Goal: Transaction & Acquisition: Purchase product/service

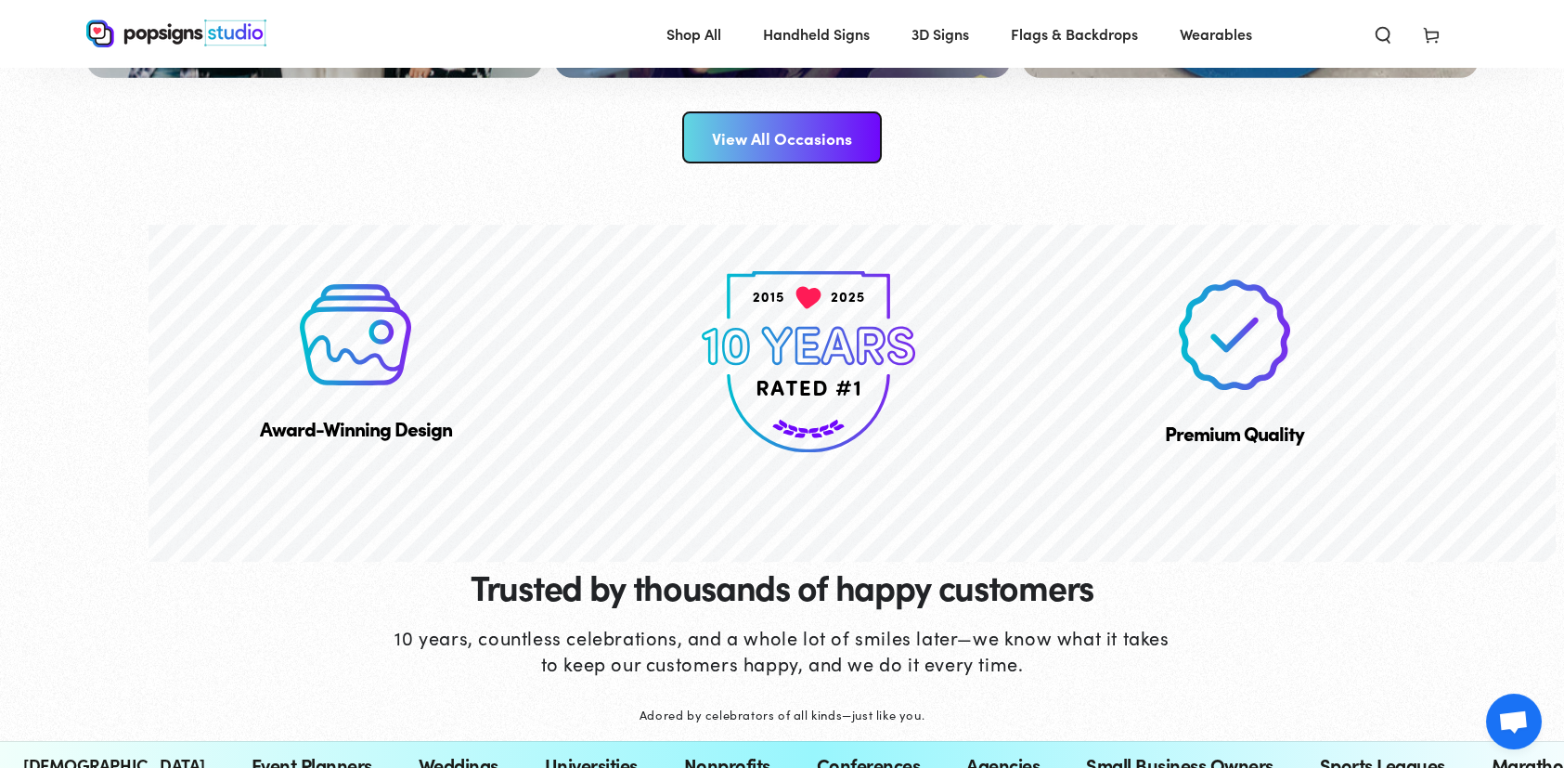
scroll to position [3558, 0]
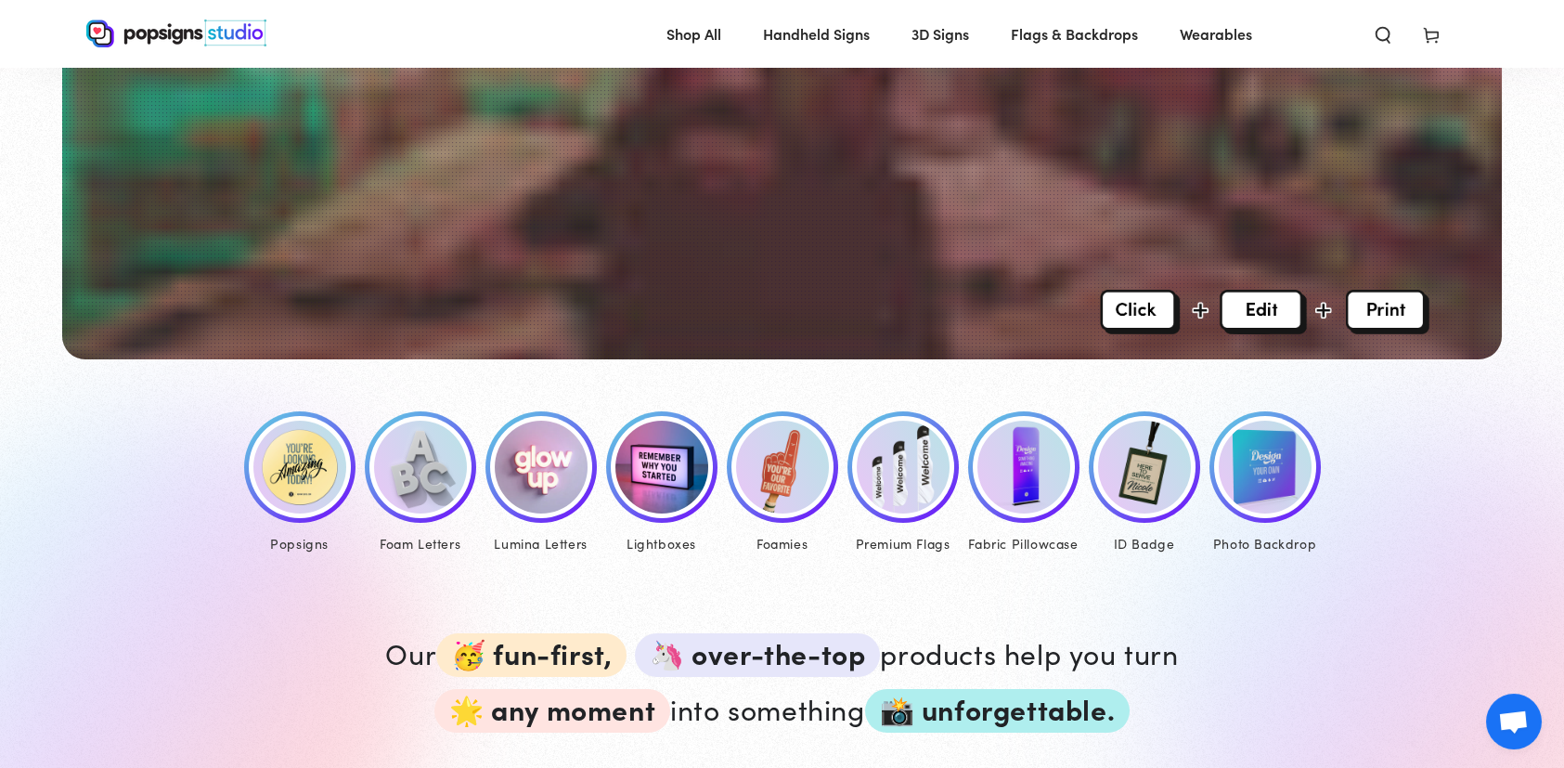
scroll to position [618, 0]
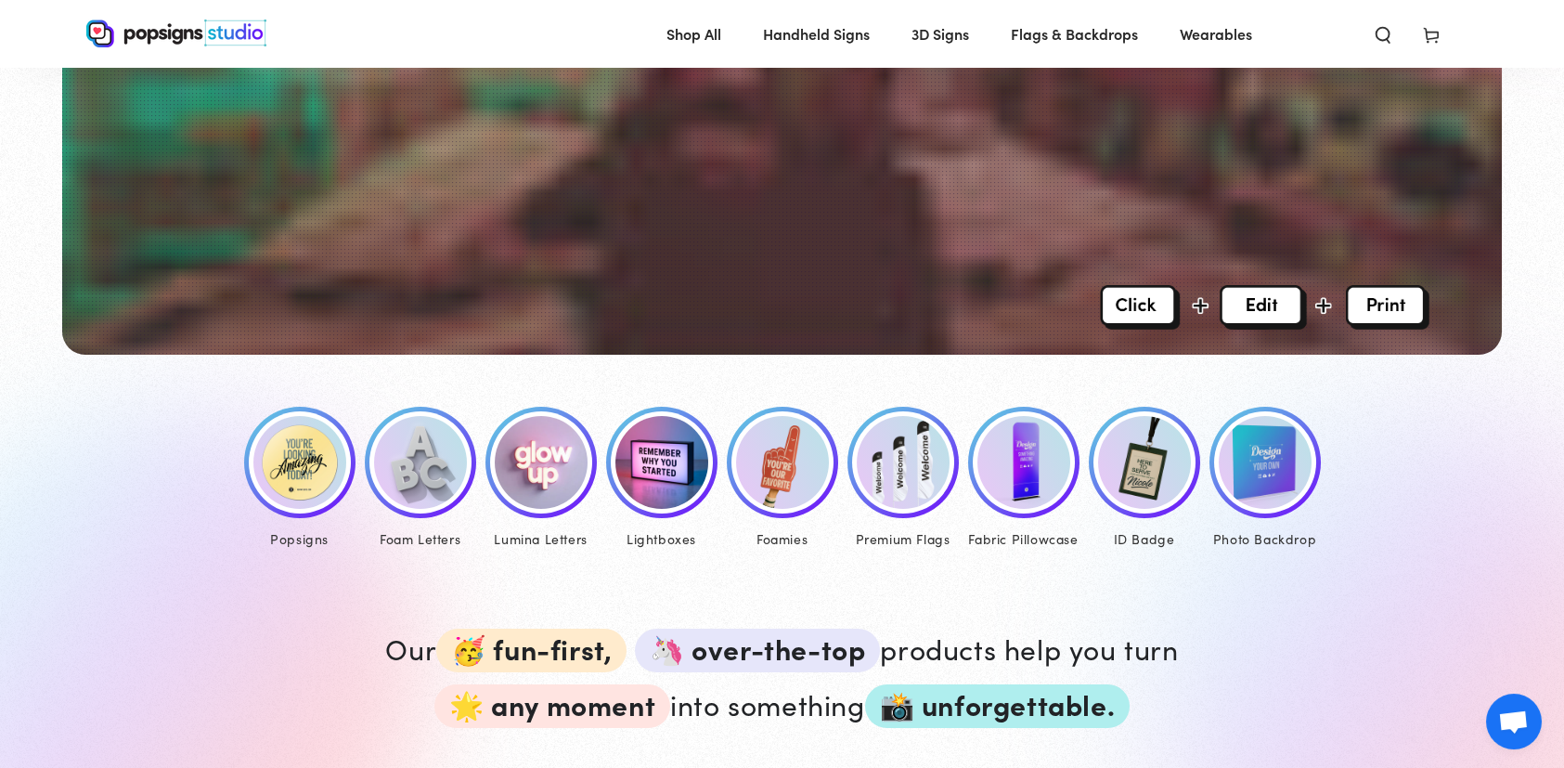
click at [265, 469] on img at bounding box center [299, 462] width 93 height 93
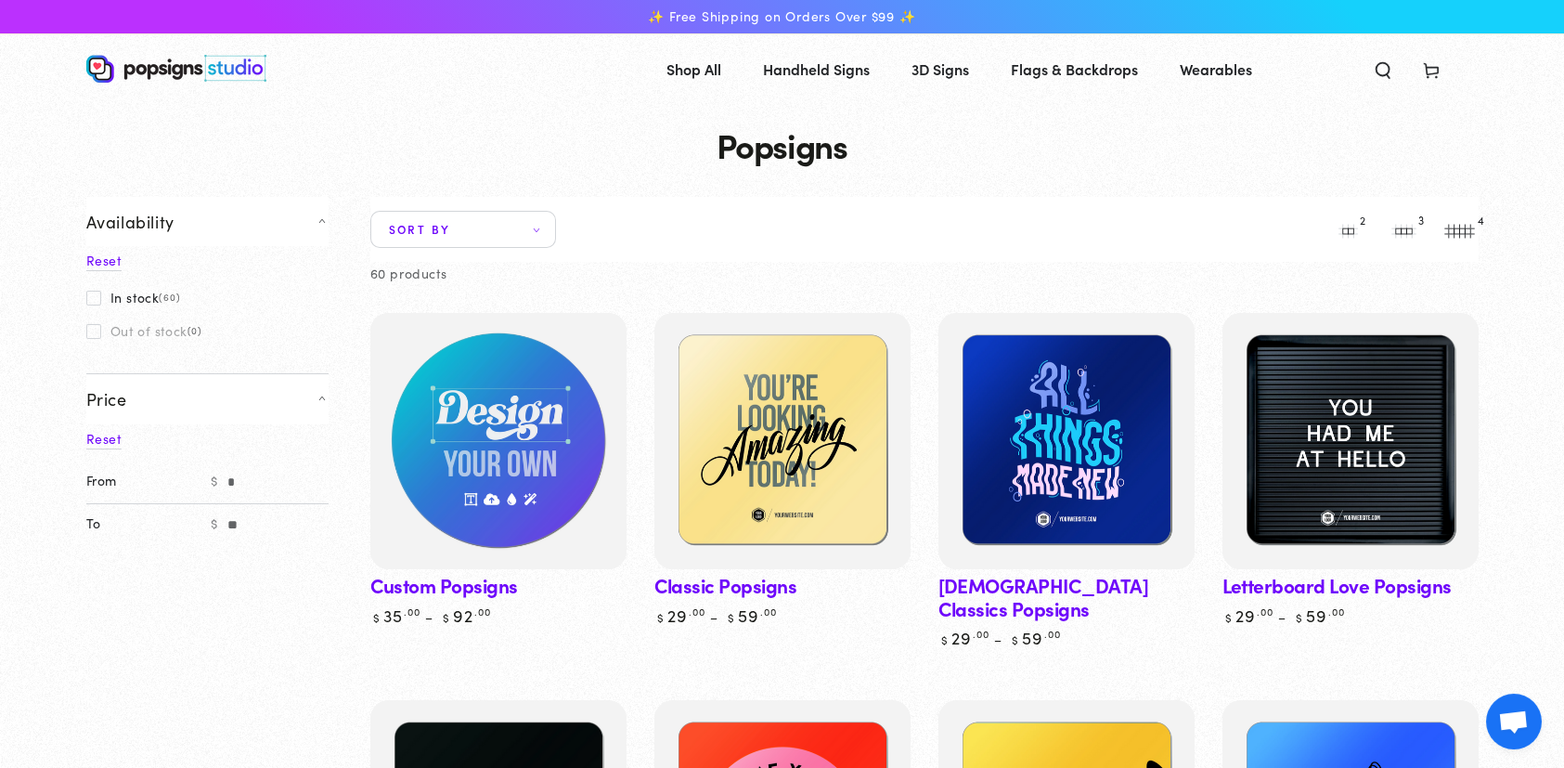
click at [588, 461] on img at bounding box center [498, 441] width 264 height 264
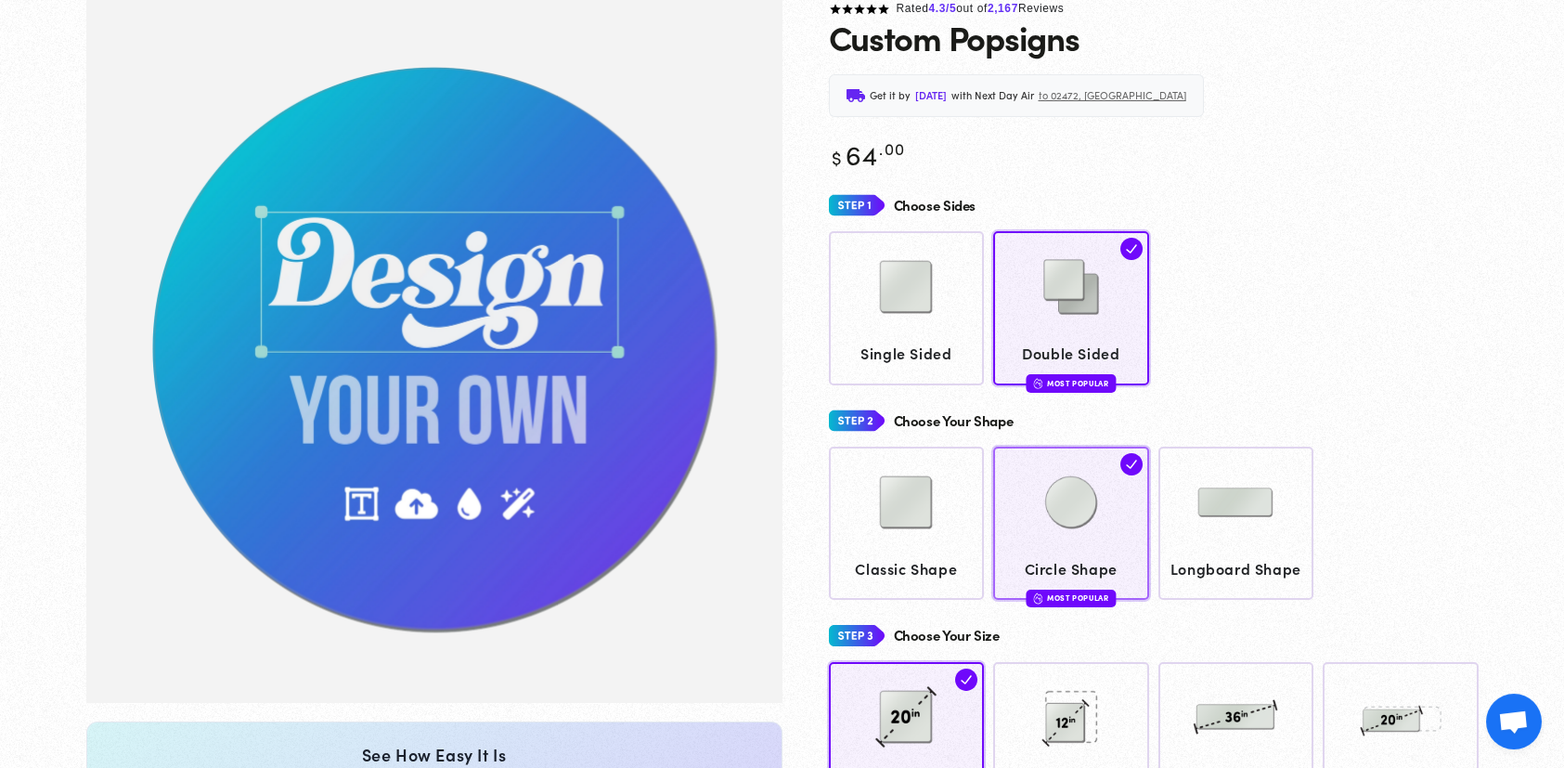
scroll to position [137, 0]
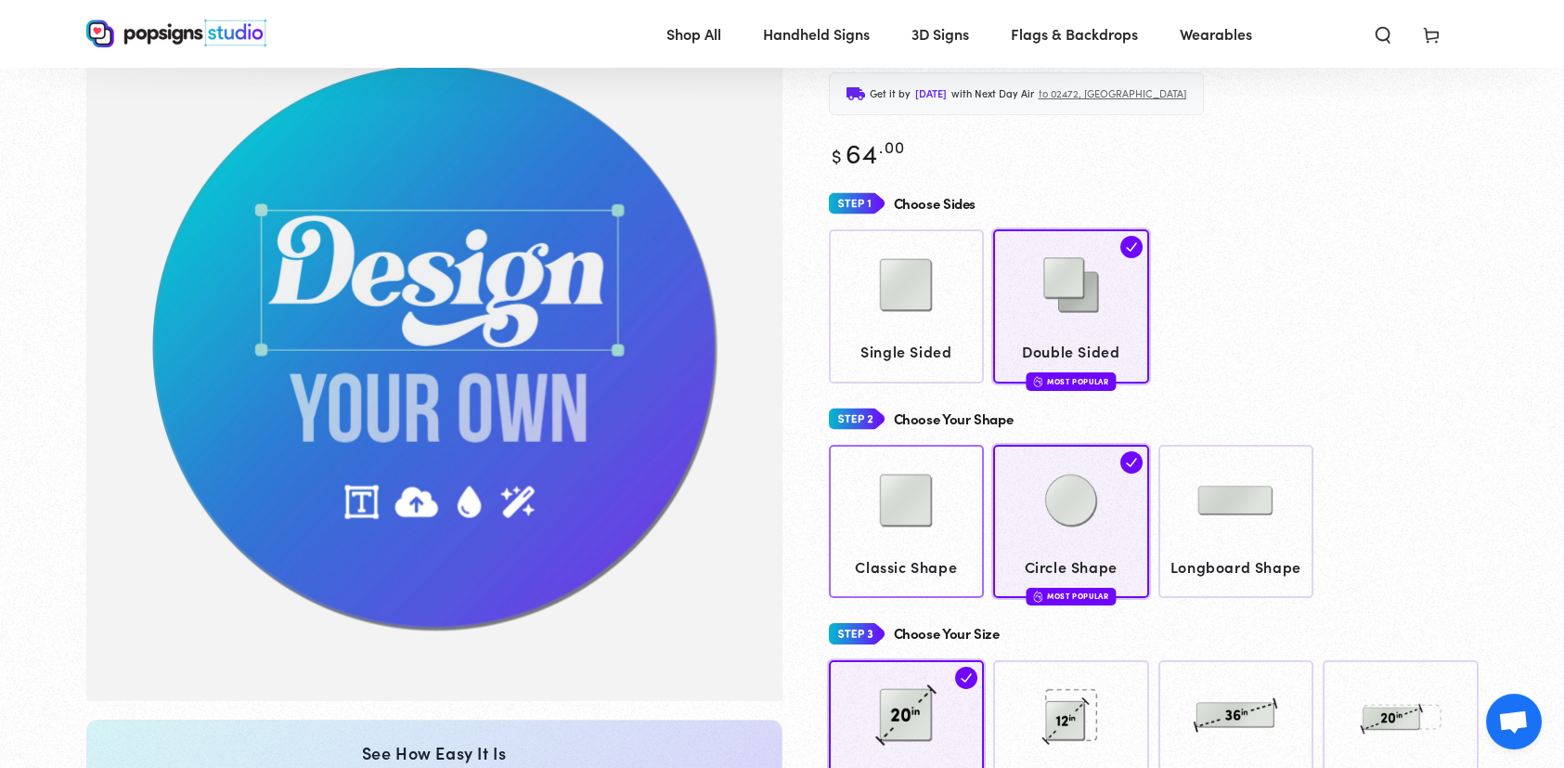
click at [913, 521] on img at bounding box center [906, 500] width 93 height 93
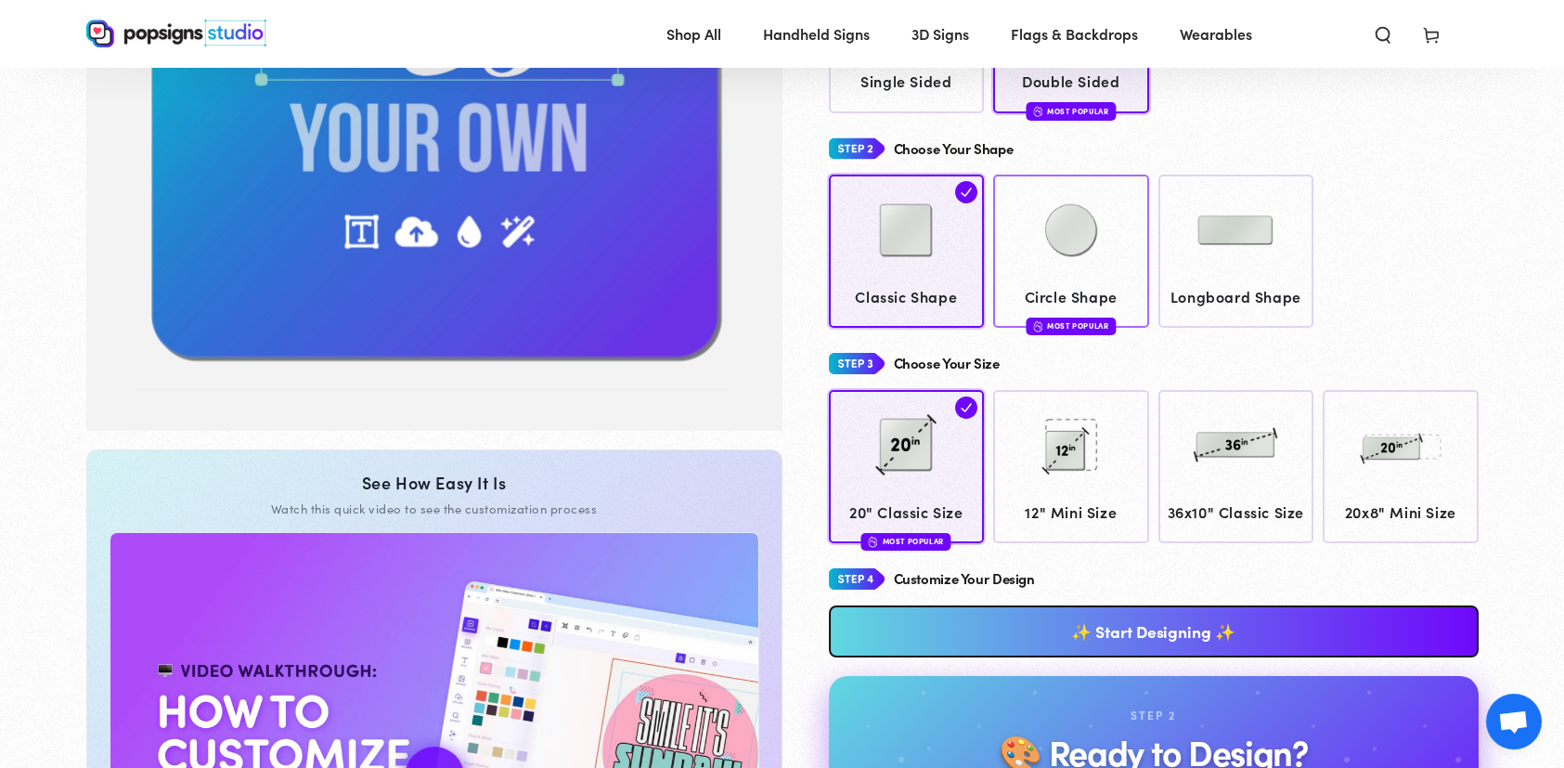
scroll to position [447, 0]
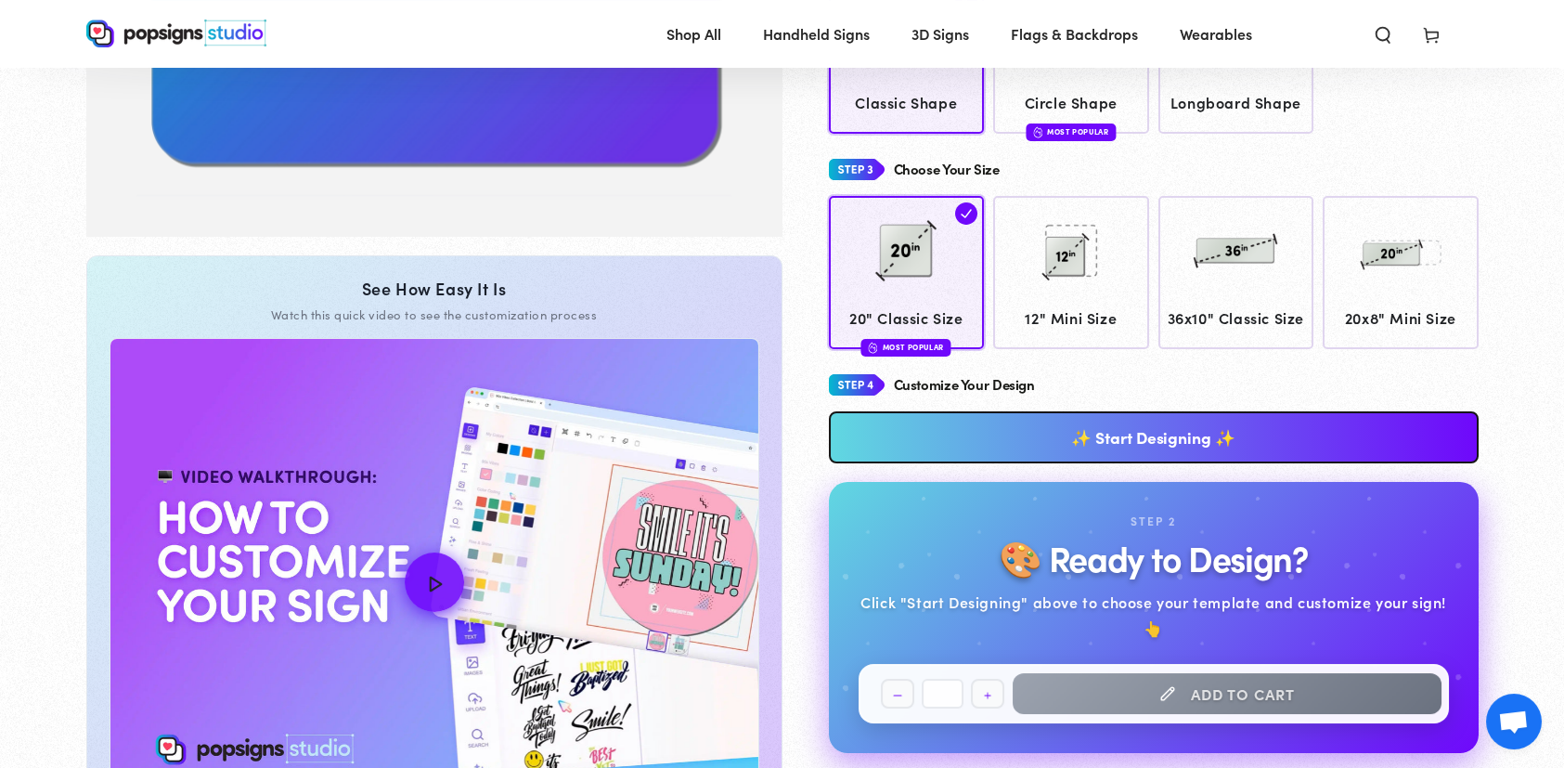
click at [1161, 463] on link "✨ Start Designing ✨" at bounding box center [1154, 437] width 650 height 52
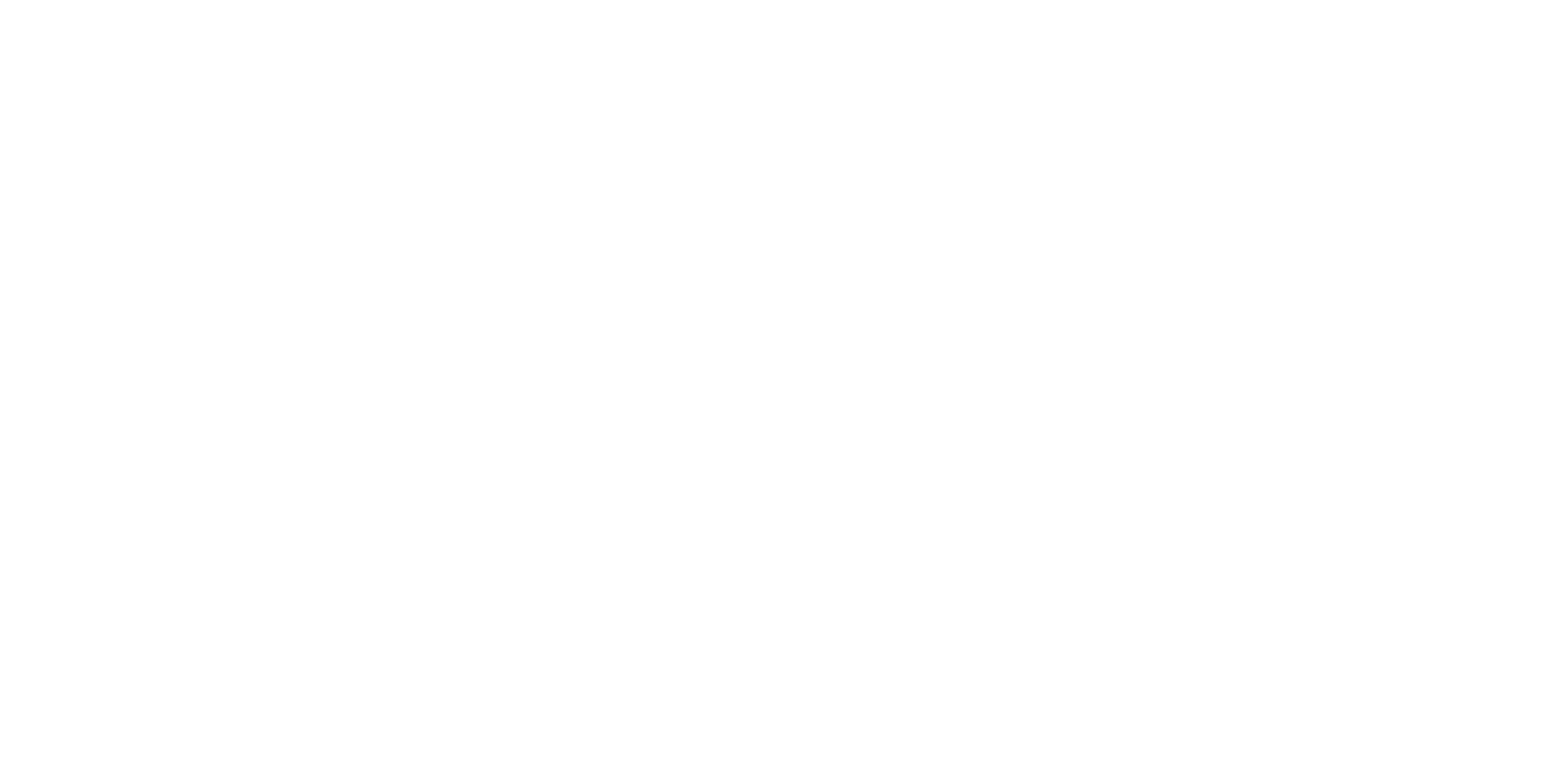
scroll to position [0, 0]
type textarea "An ancient tree with a door leading to a magical world"
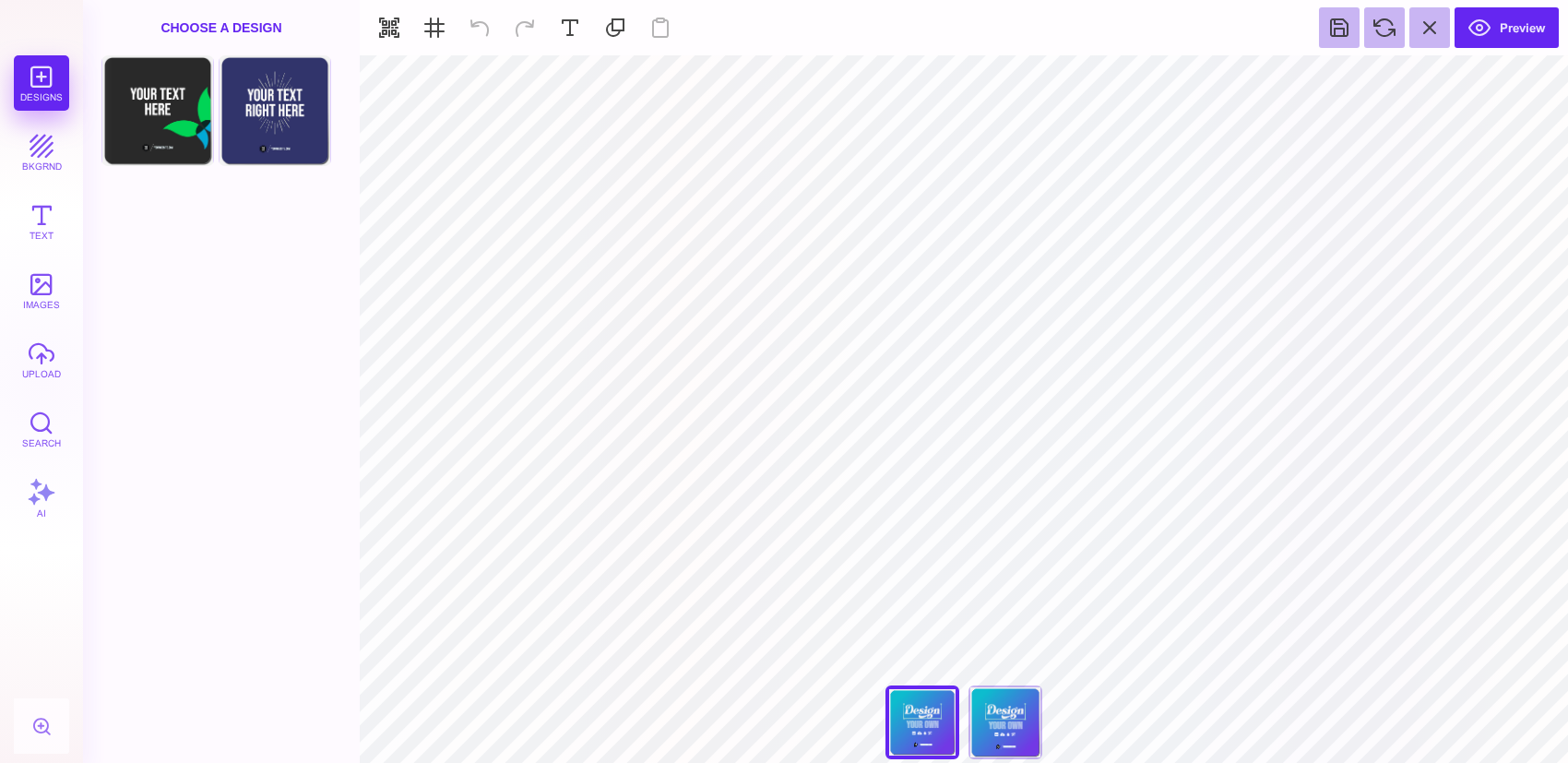
type input "#000000"
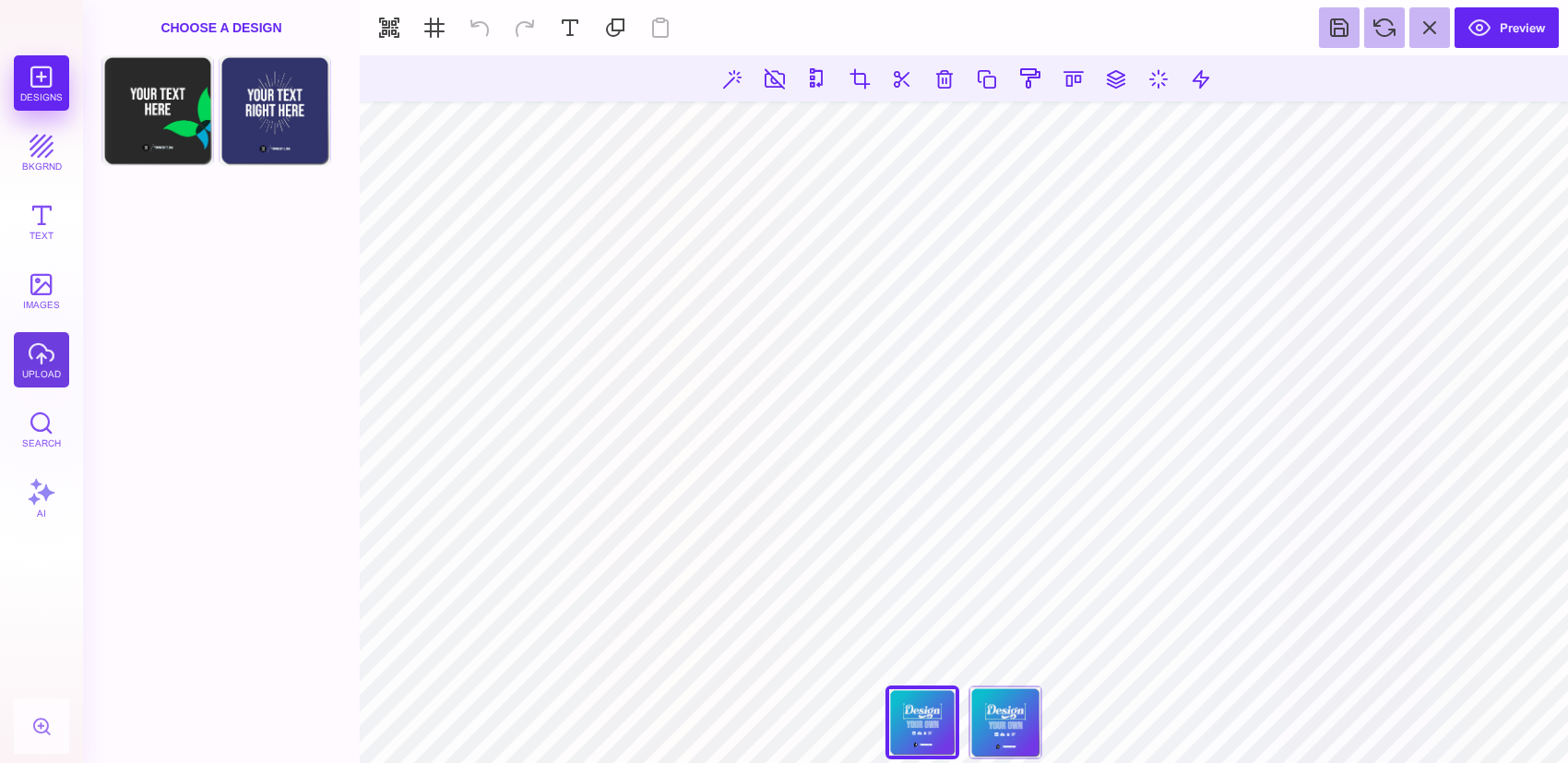
click at [41, 353] on button "upload" at bounding box center [42, 360] width 56 height 56
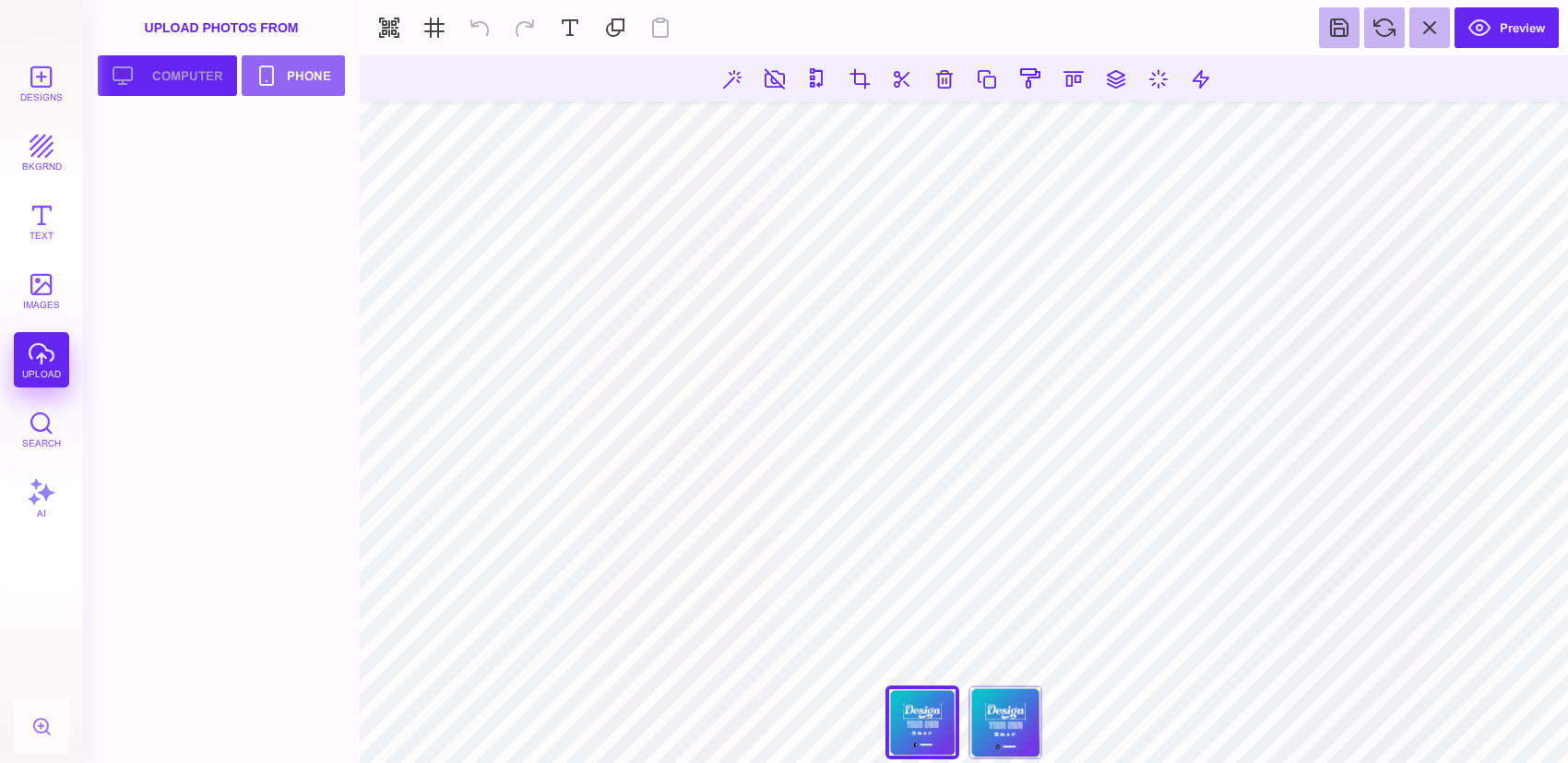
click at [154, 66] on button "Upload your artwork Computer" at bounding box center [167, 76] width 139 height 41
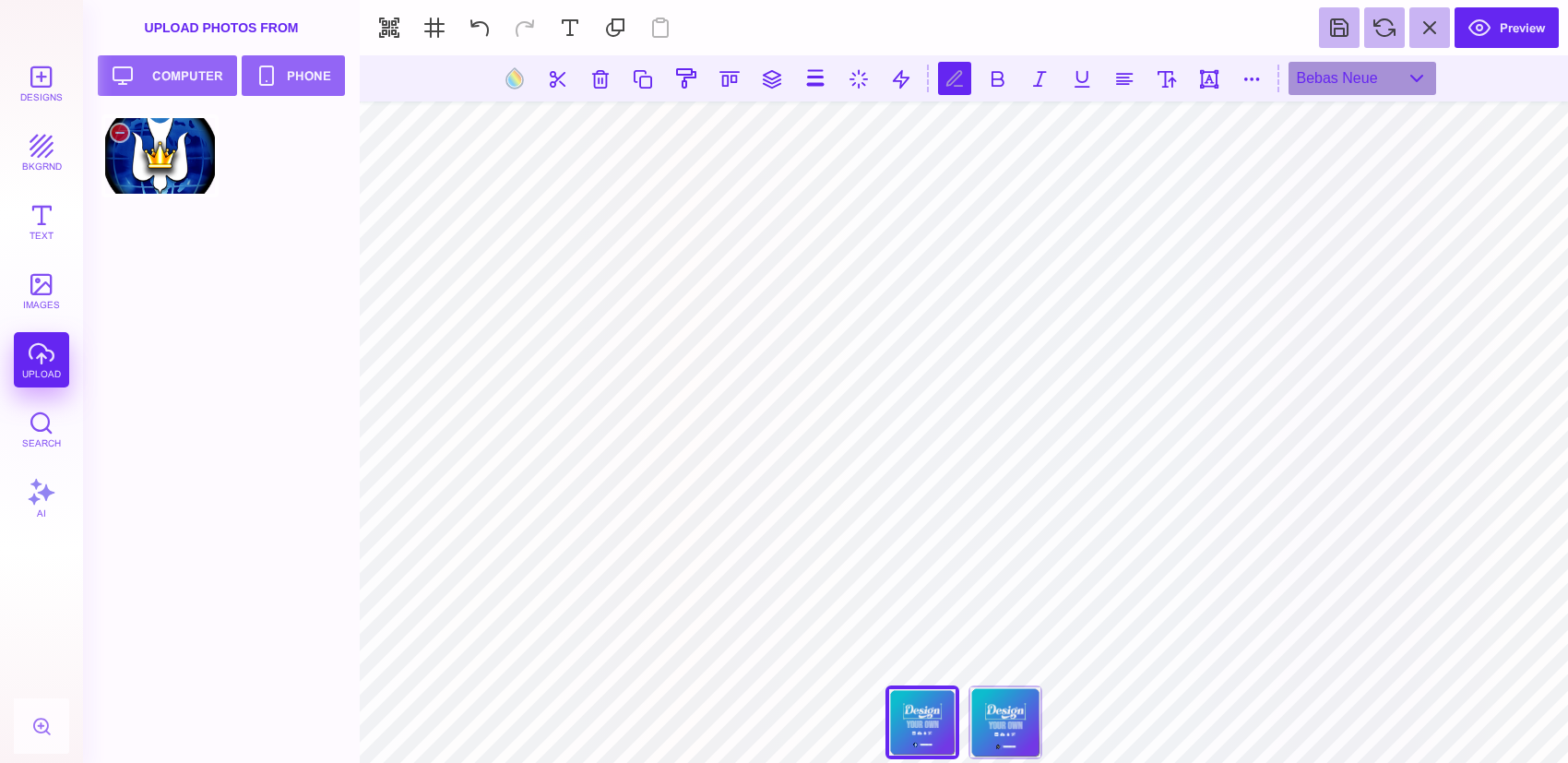
scroll to position [0, 5]
type textarea "**********"
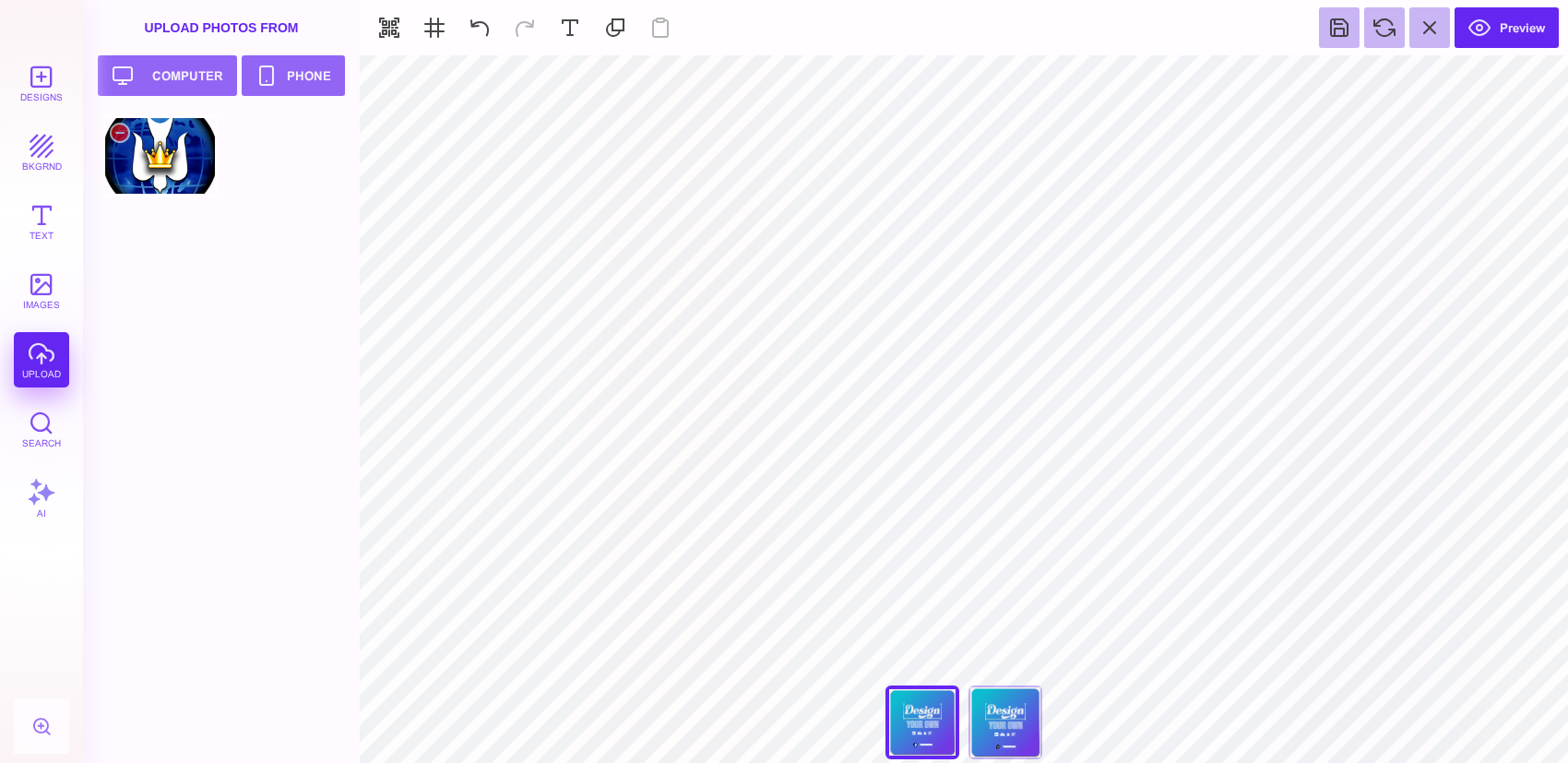
type input "#FFFFFF"
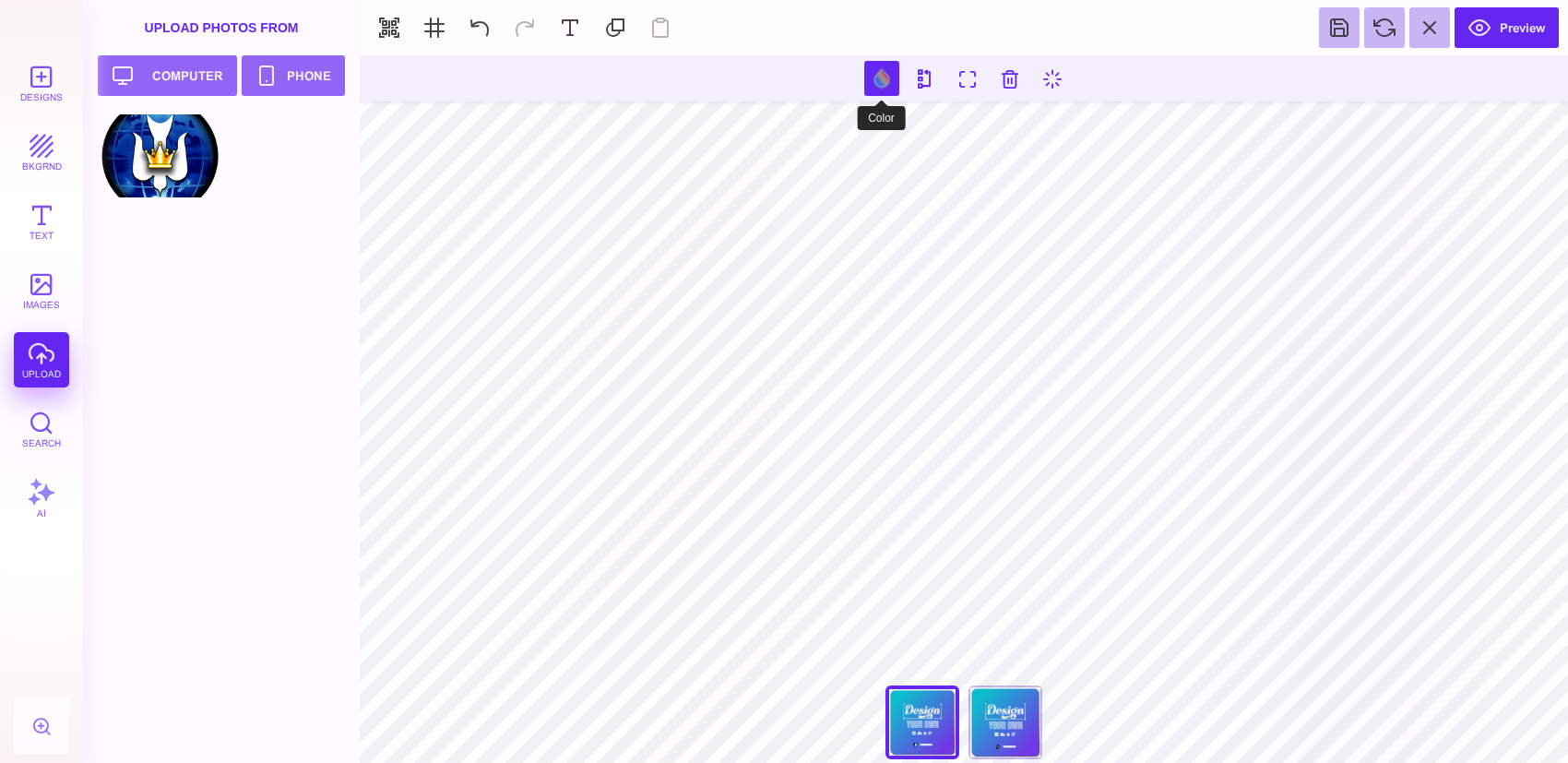
click at [883, 78] on button at bounding box center [881, 77] width 35 height 35
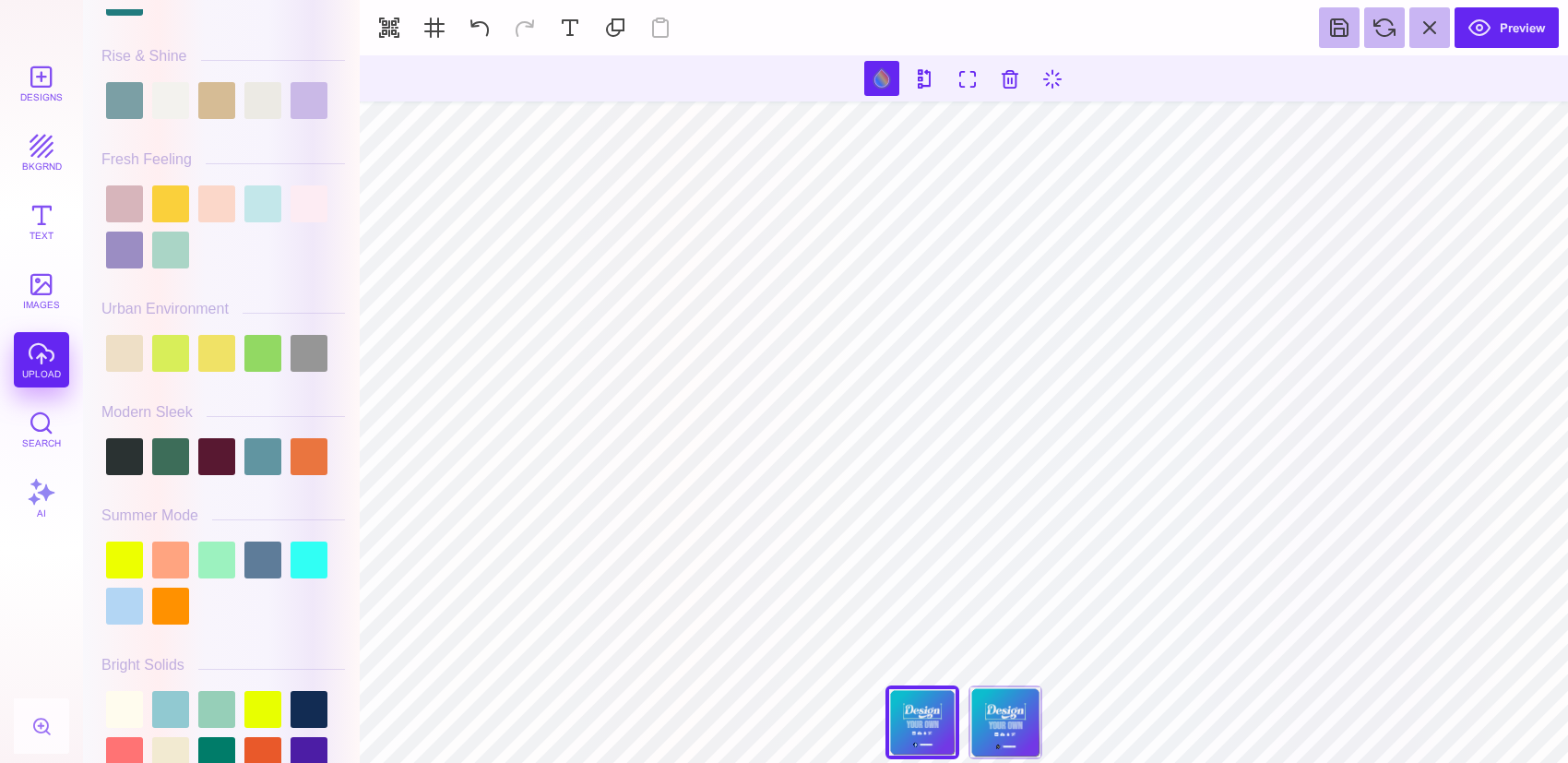
scroll to position [461, 0]
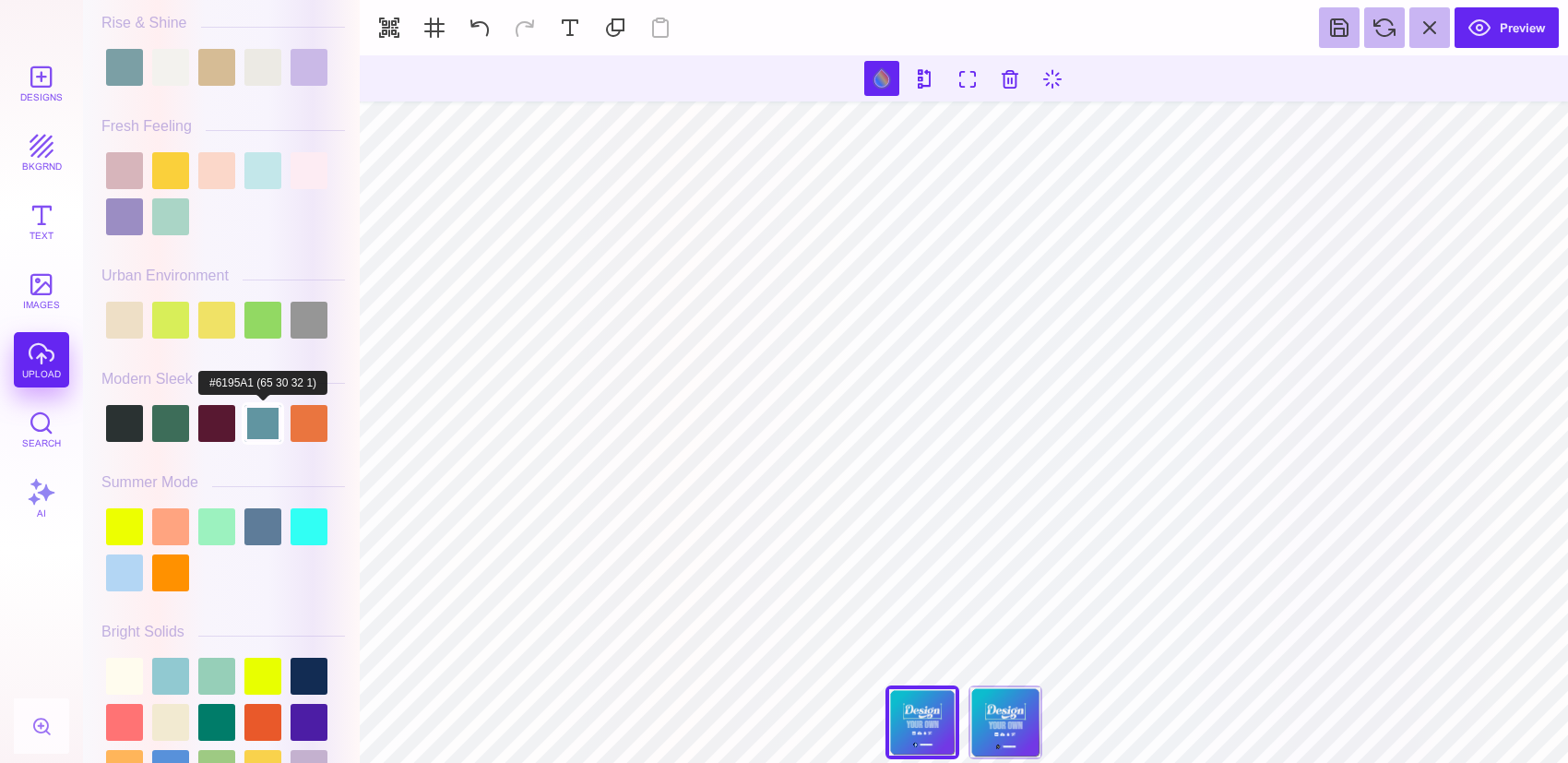
click at [265, 428] on div at bounding box center [262, 423] width 37 height 37
type input "#F1F1F2"
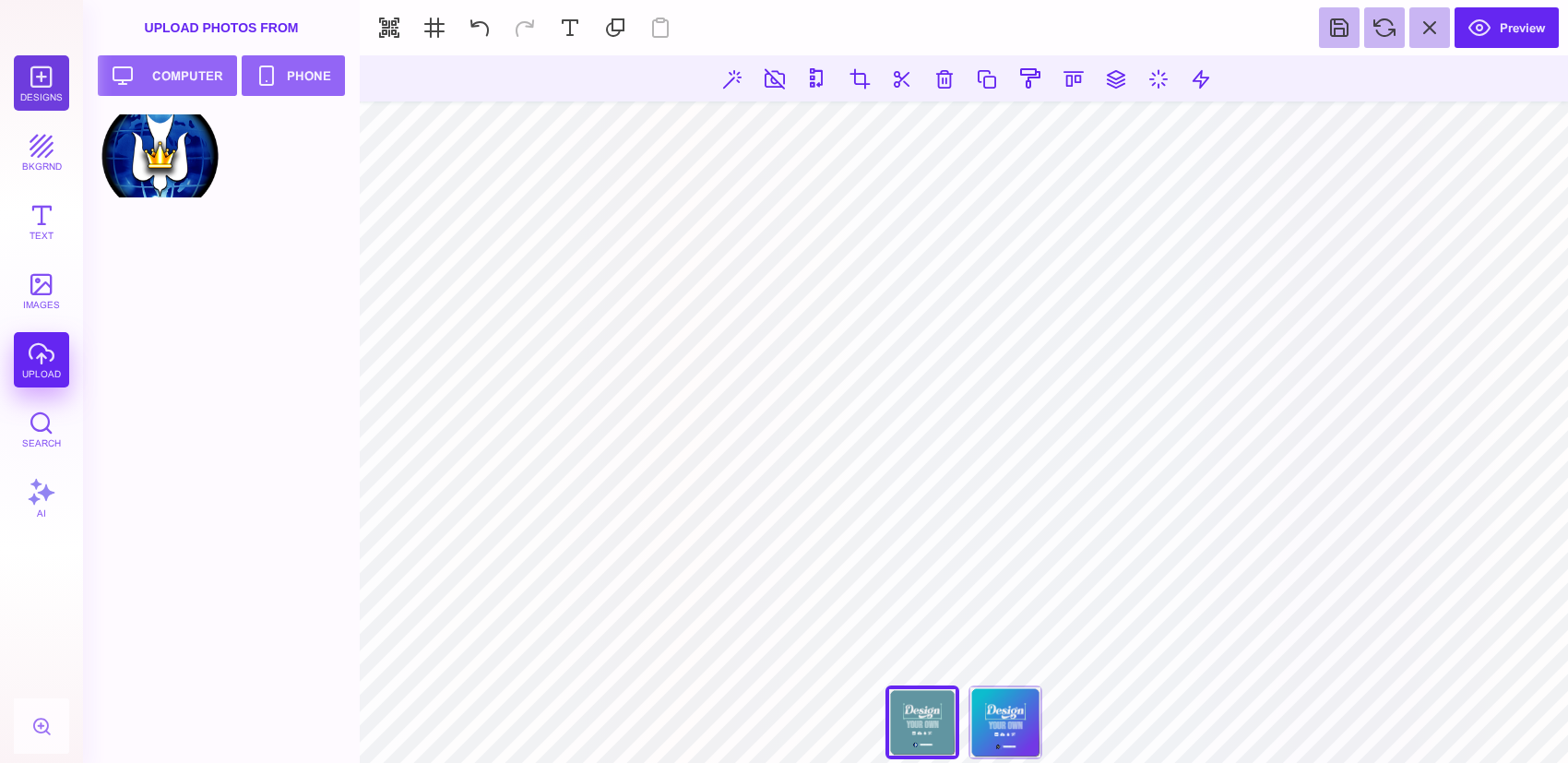
click at [38, 80] on button "Designs" at bounding box center [42, 83] width 56 height 56
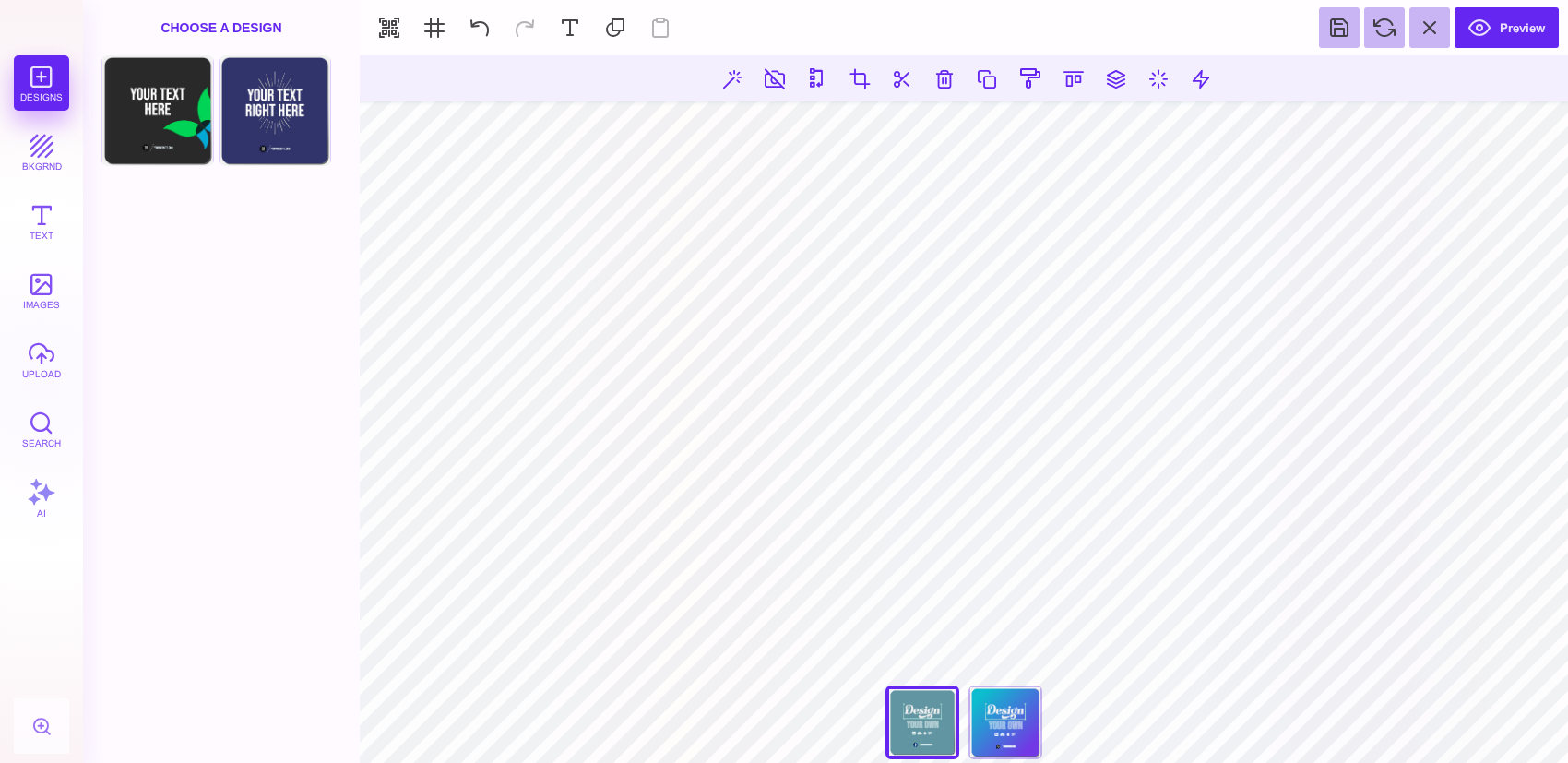
click at [33, 81] on div "Designs bkgrnd Text images upload Search AI" at bounding box center [42, 409] width 83 height 707
click at [45, 283] on button "images" at bounding box center [42, 291] width 56 height 56
